Goal: Transaction & Acquisition: Download file/media

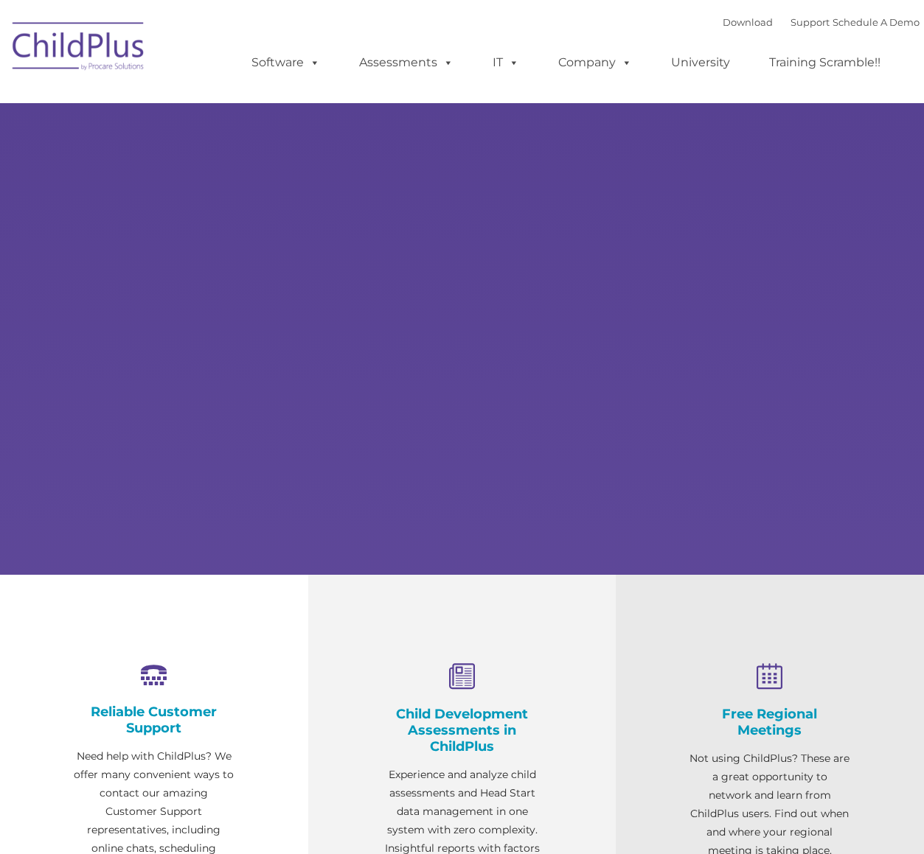
select select "MEDIUM"
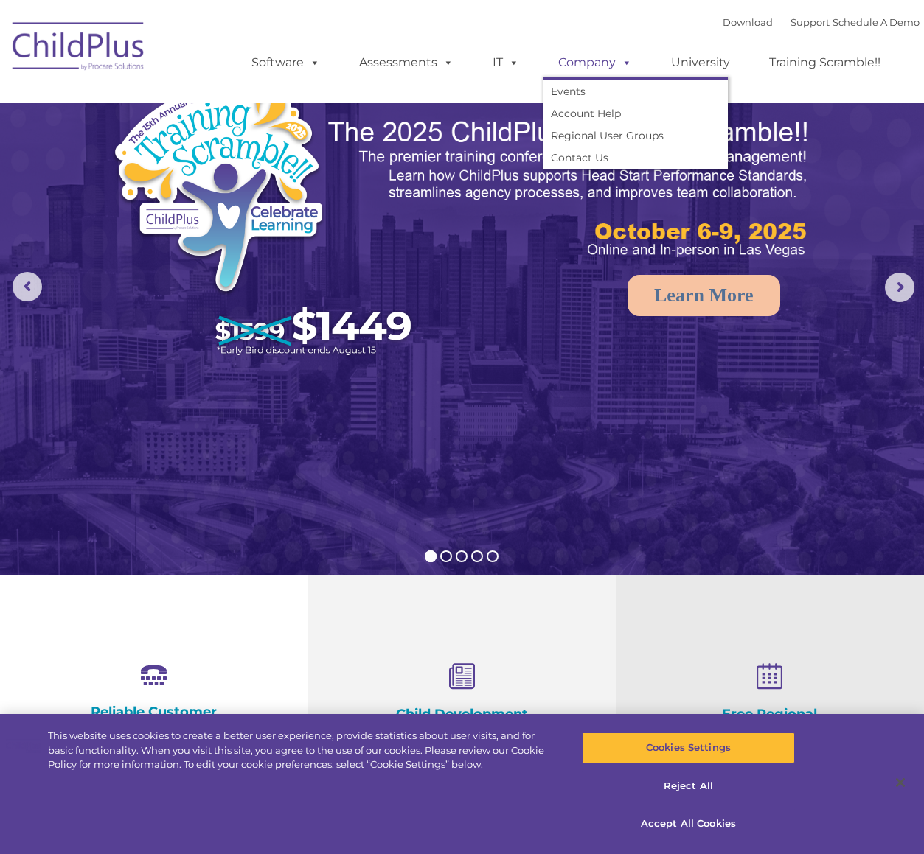
click at [587, 63] on link "Company" at bounding box center [594, 62] width 103 height 29
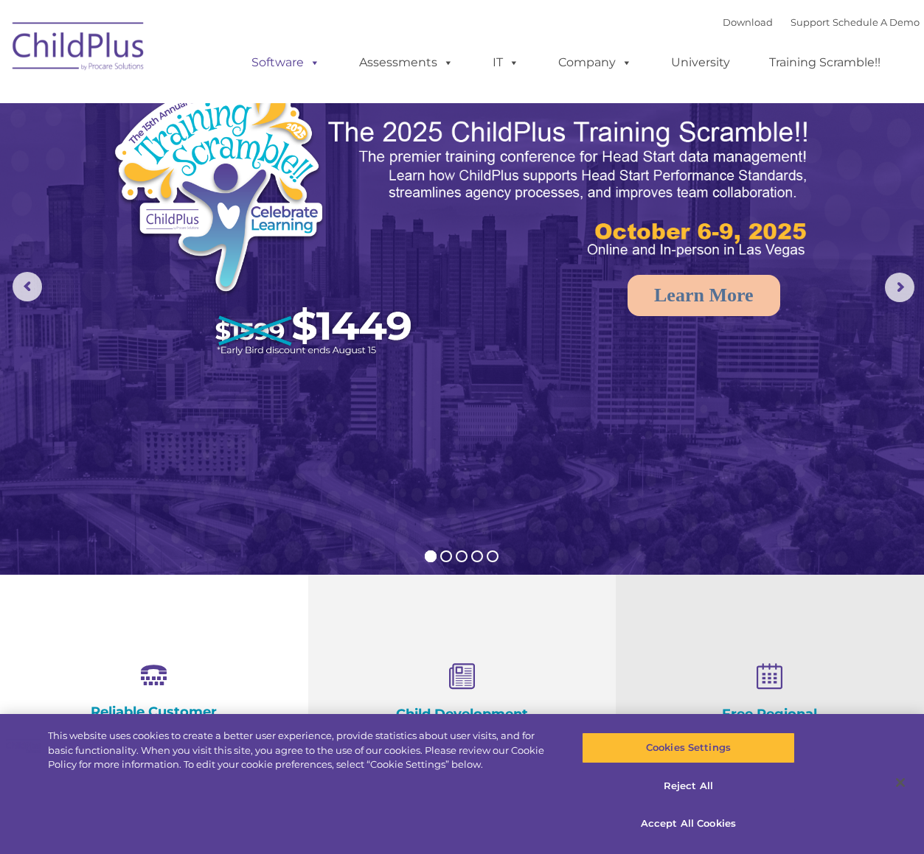
click at [293, 60] on link "Software" at bounding box center [286, 62] width 98 height 29
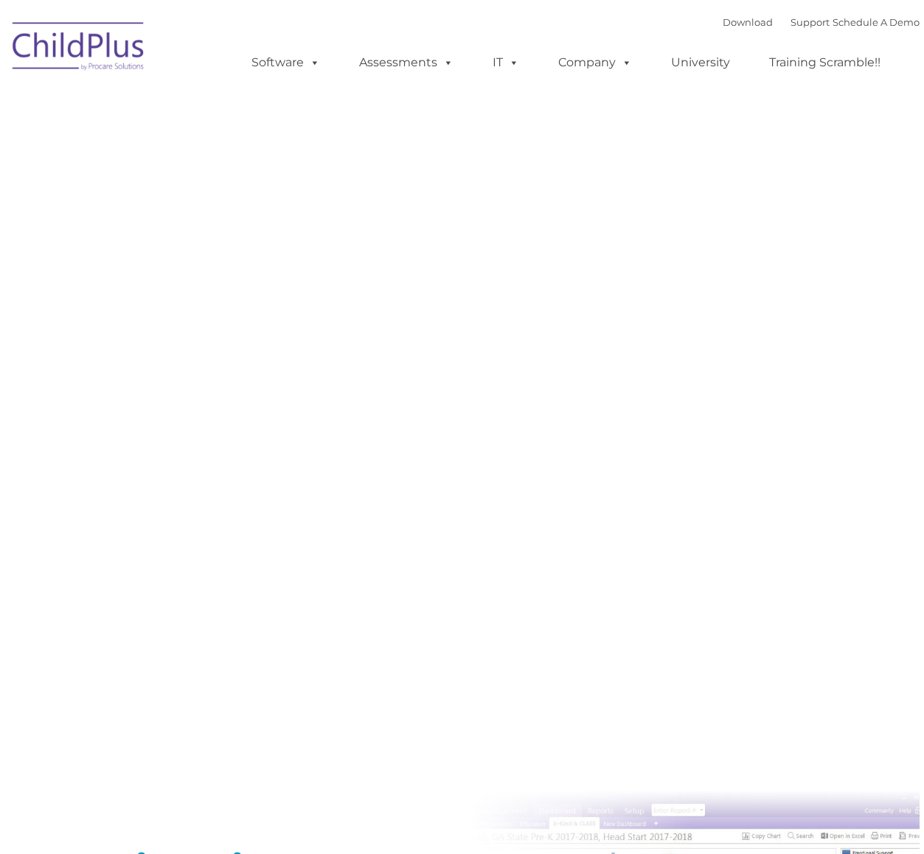
type input ""
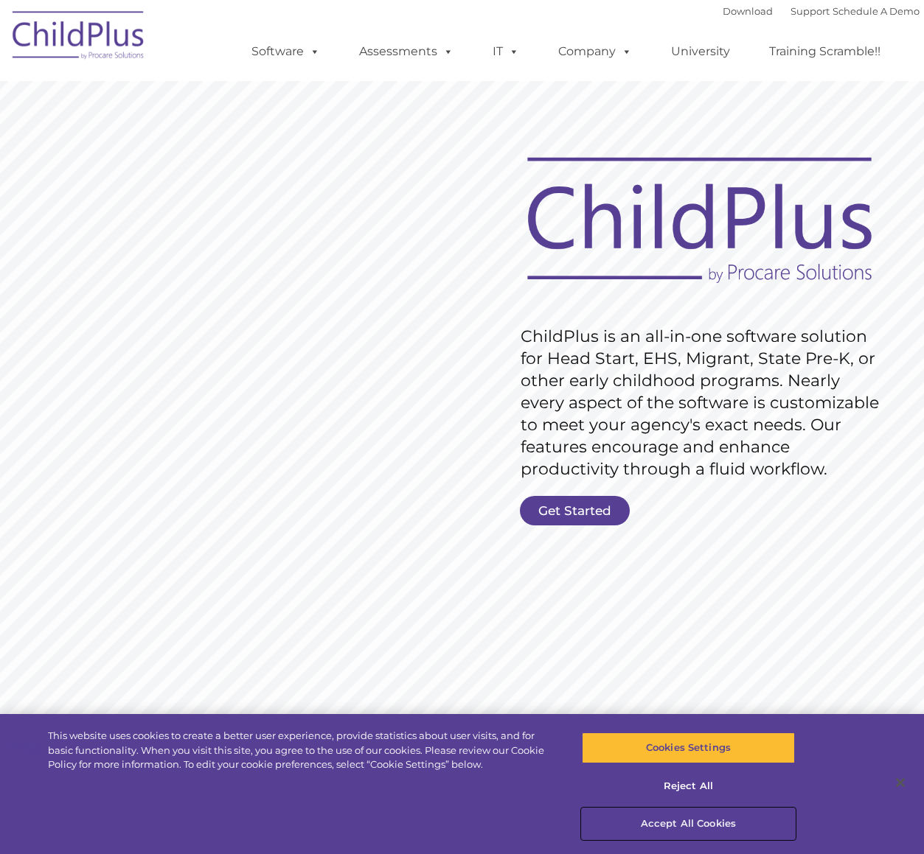
click at [707, 821] on button "Accept All Cookies" at bounding box center [688, 824] width 212 height 31
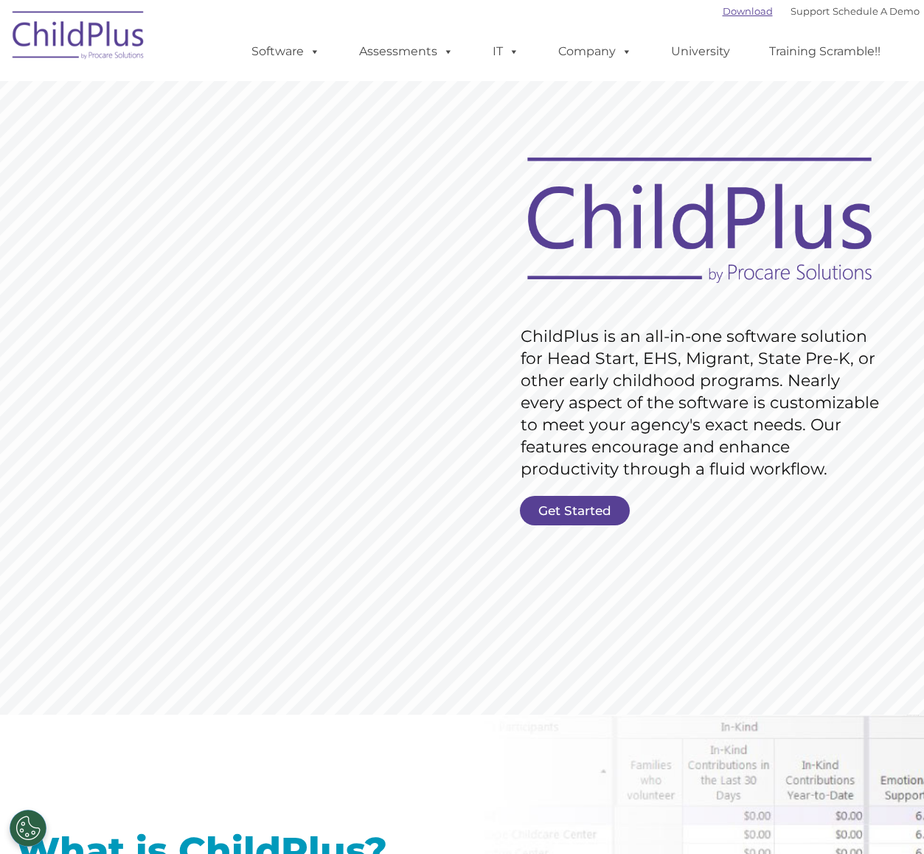
click at [728, 12] on link "Download" at bounding box center [747, 11] width 50 height 12
